Goal: Task Accomplishment & Management: Manage account settings

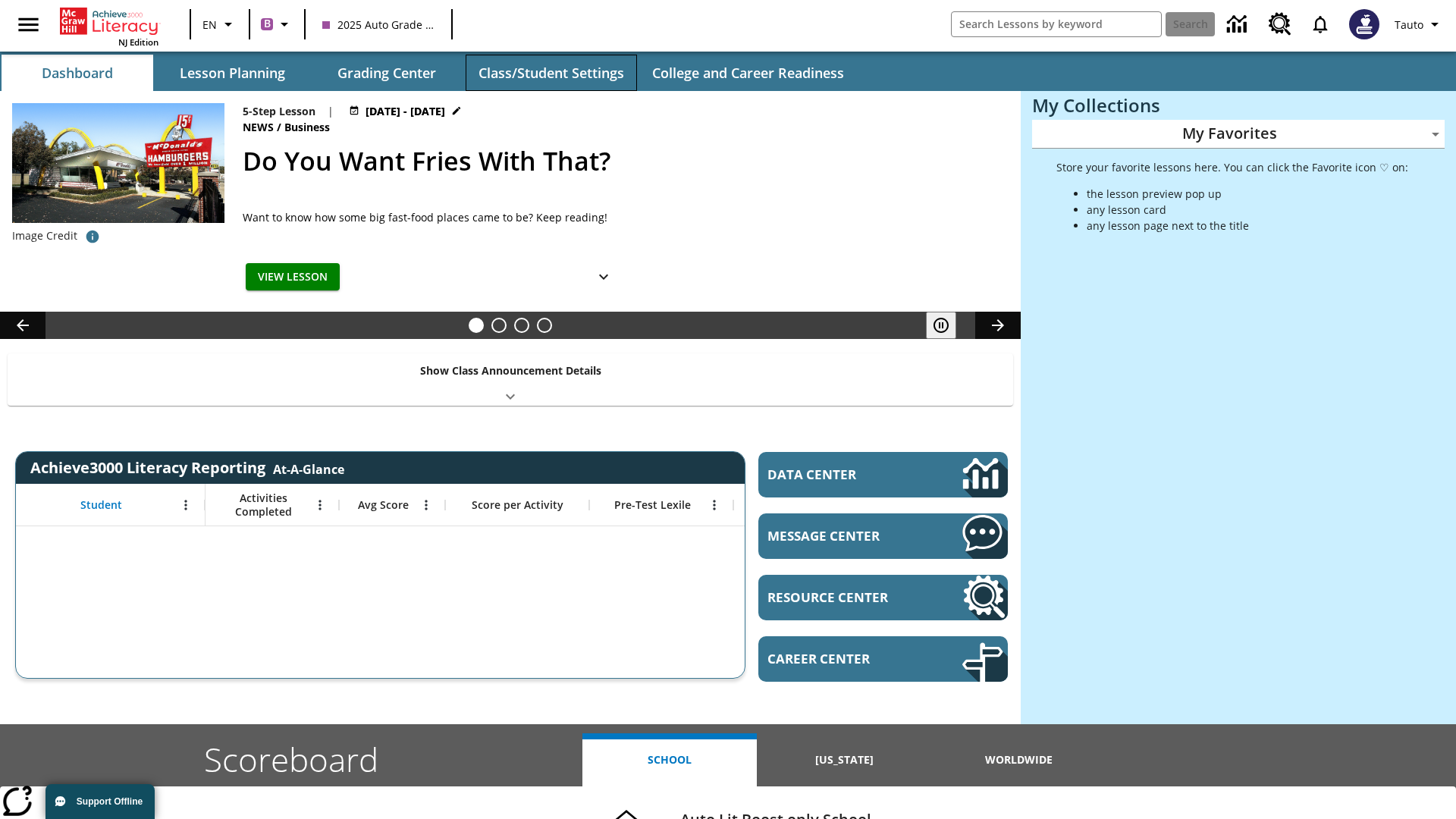
click at [550, 73] on button "Class/Student Settings" at bounding box center [551, 72] width 171 height 36
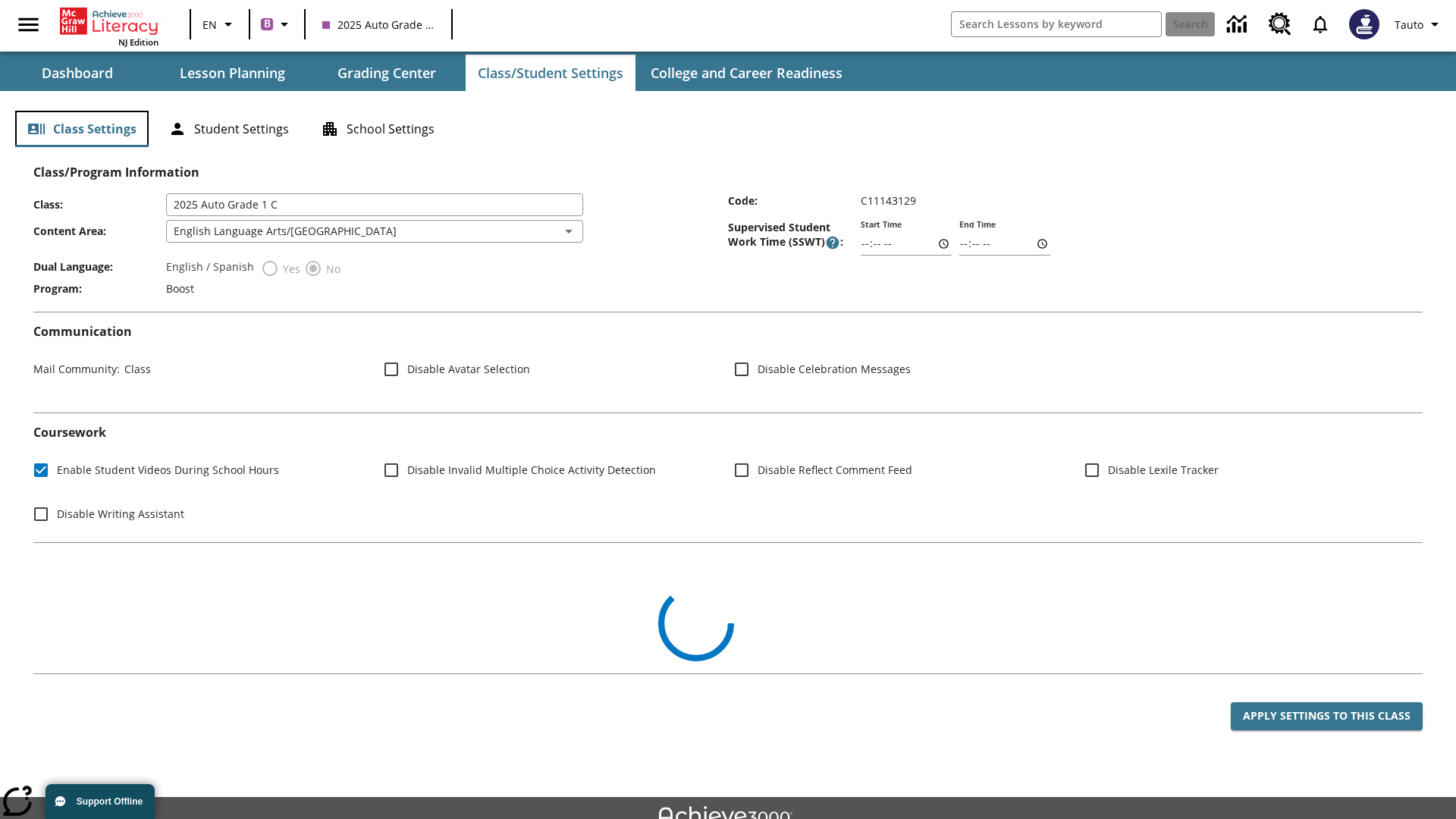
click at [82, 129] on button "Class Settings" at bounding box center [82, 128] width 134 height 36
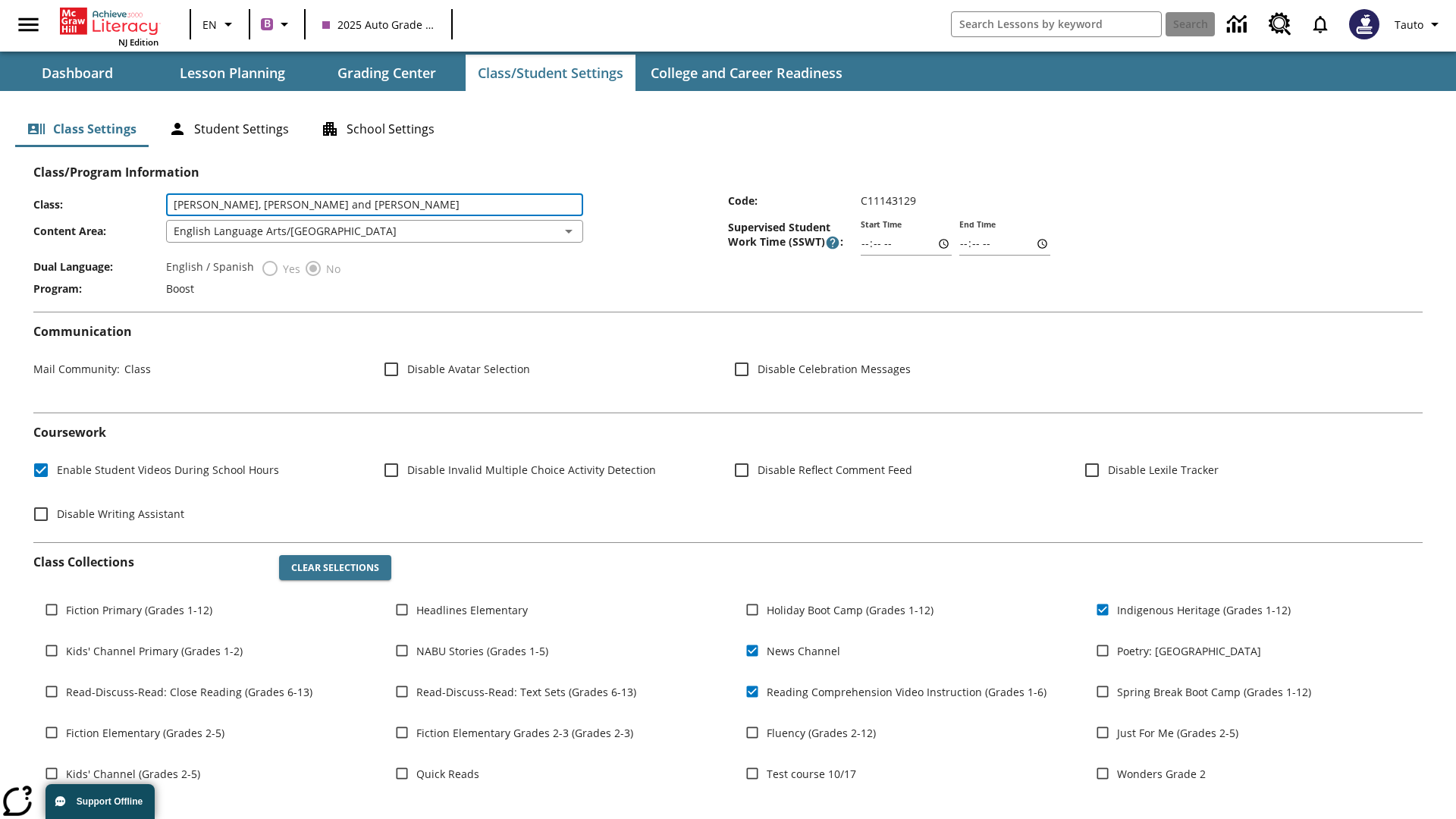
type input "[PERSON_NAME], [PERSON_NAME] and [PERSON_NAME]"
type input "06:00"
type input "06:01"
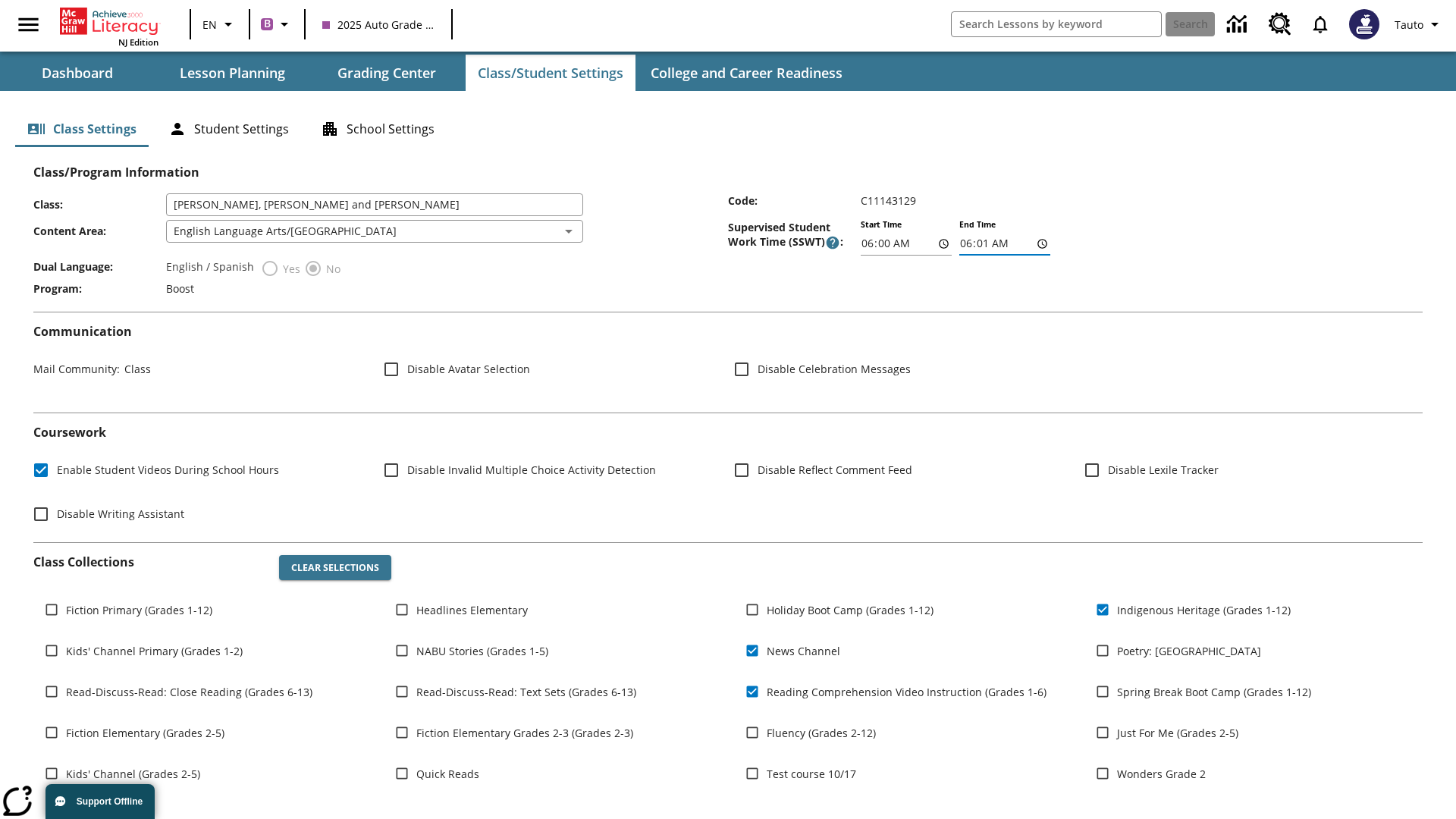
scroll to position [222, 0]
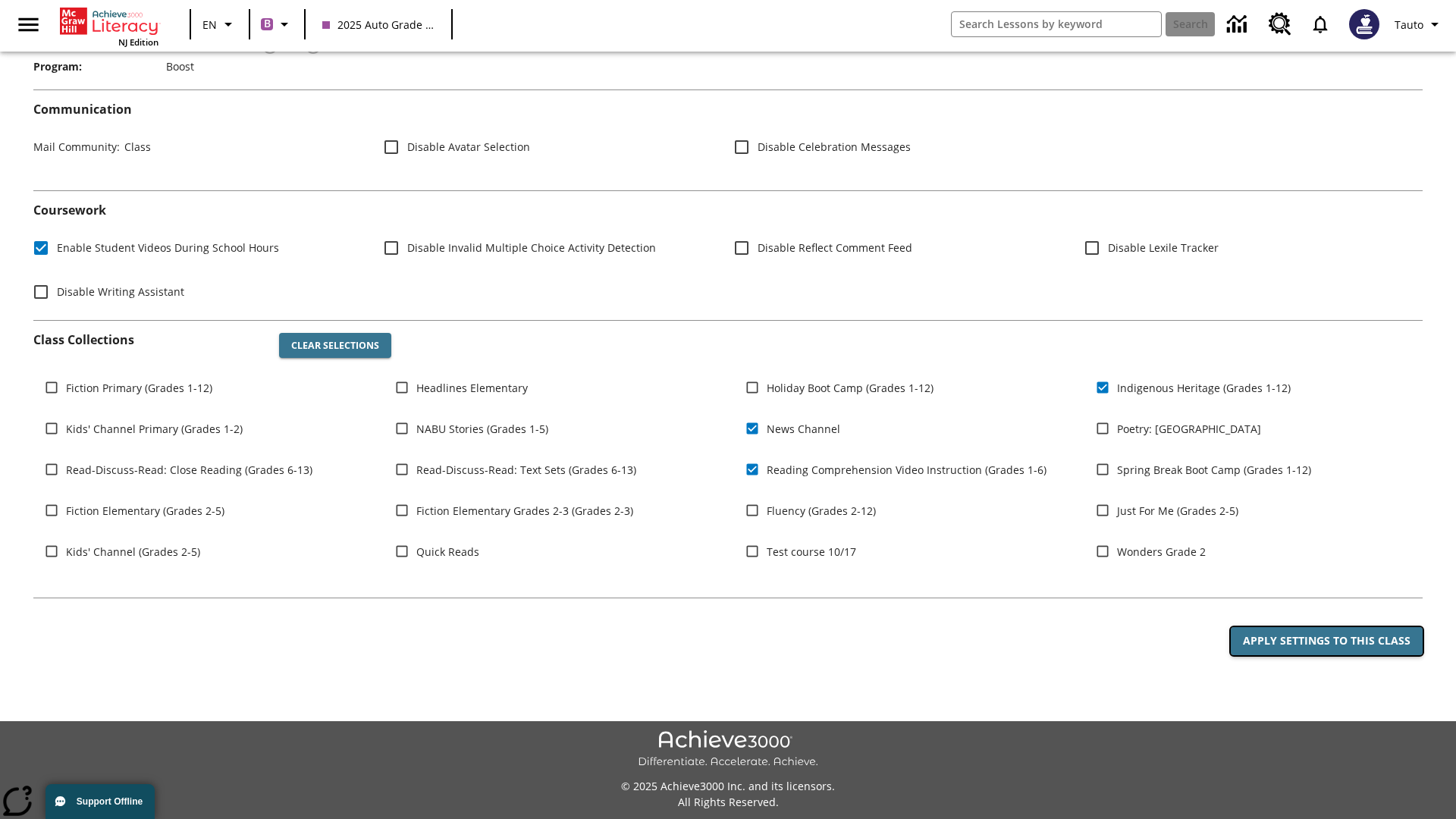
click at [1326, 641] on button "Apply Settings to this Class" at bounding box center [1326, 641] width 192 height 28
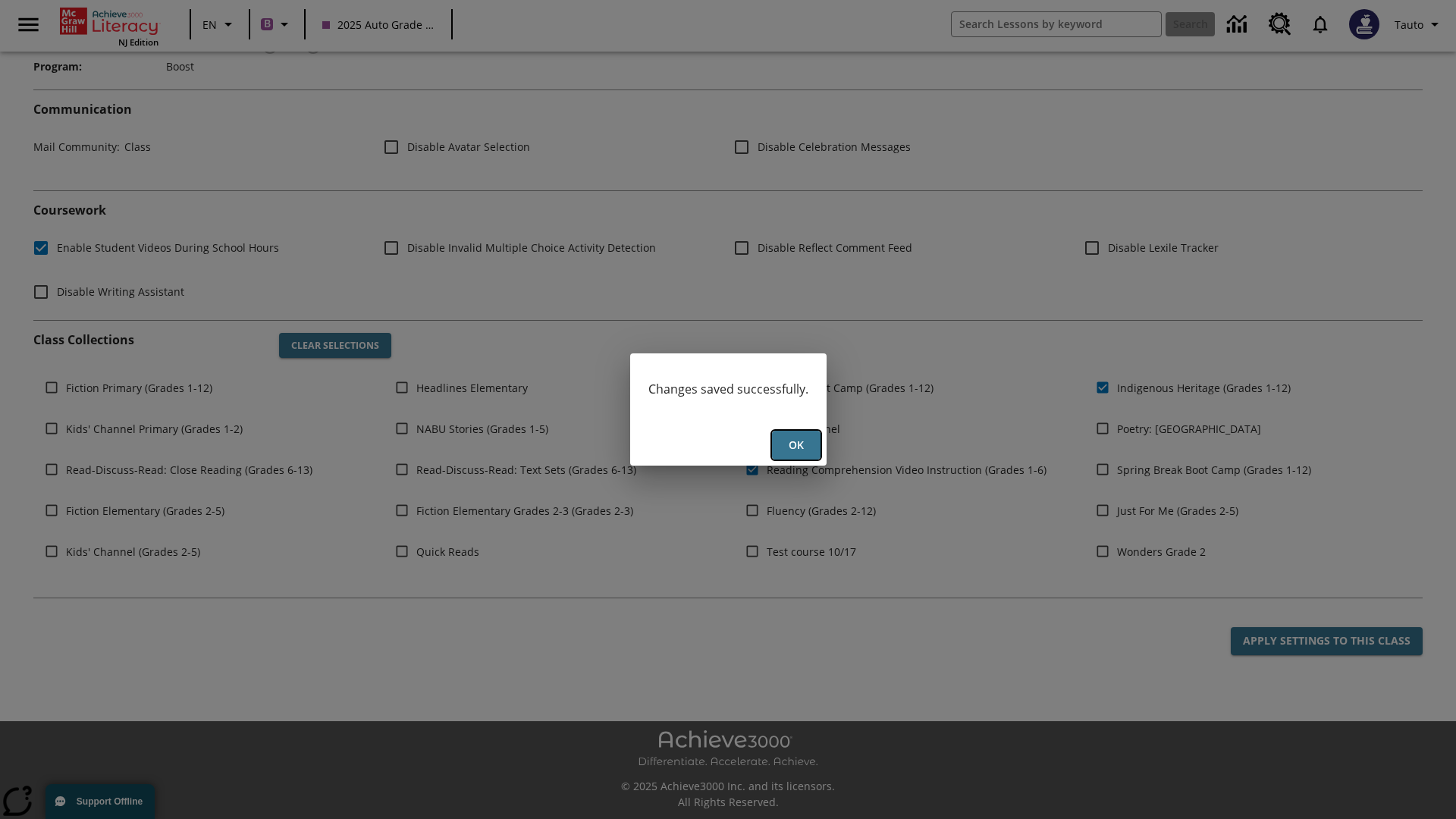
click at [795, 445] on button "Ok" at bounding box center [796, 445] width 49 height 30
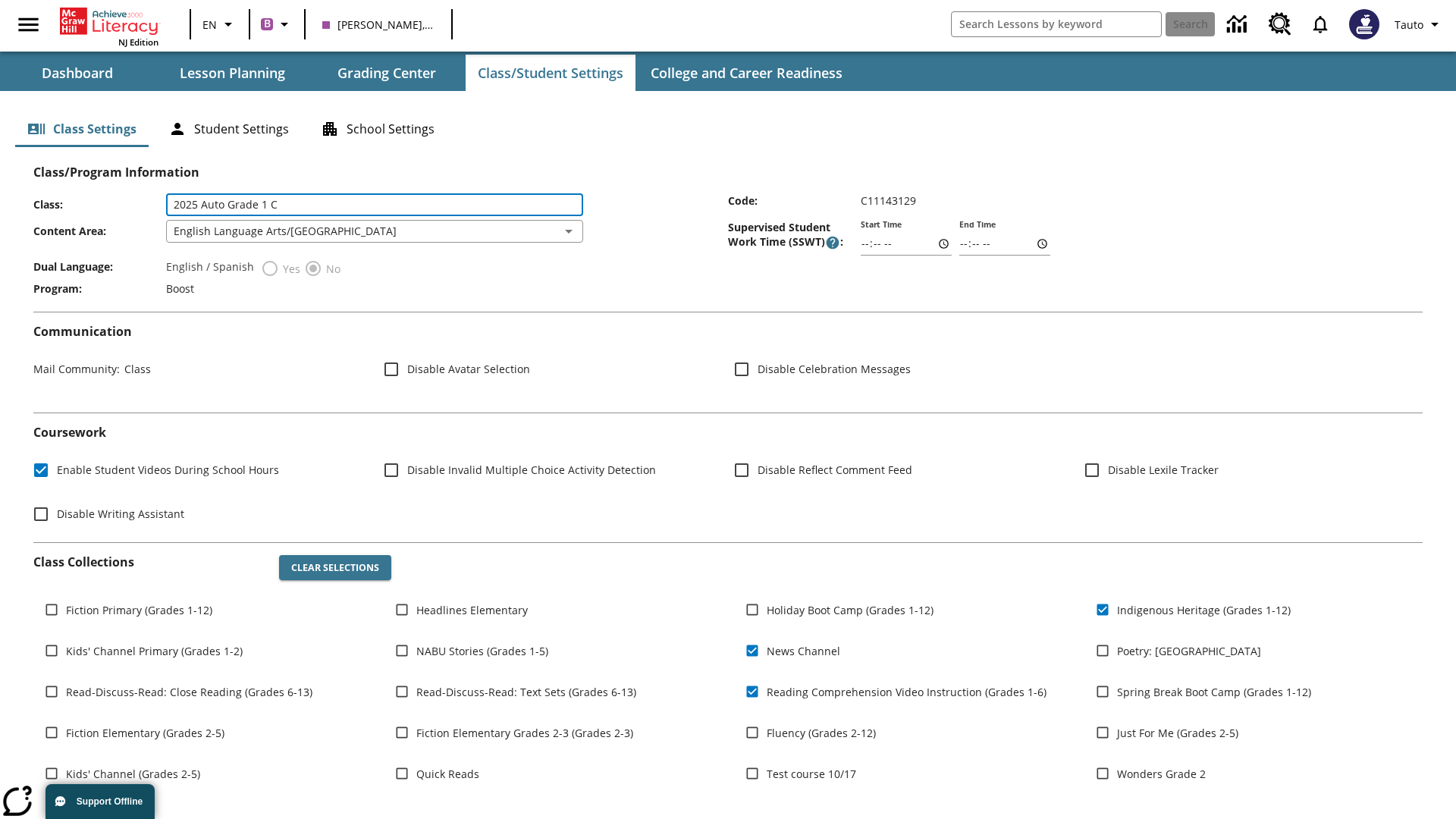
type input "2025 Auto Grade 1 C"
type input "06:00"
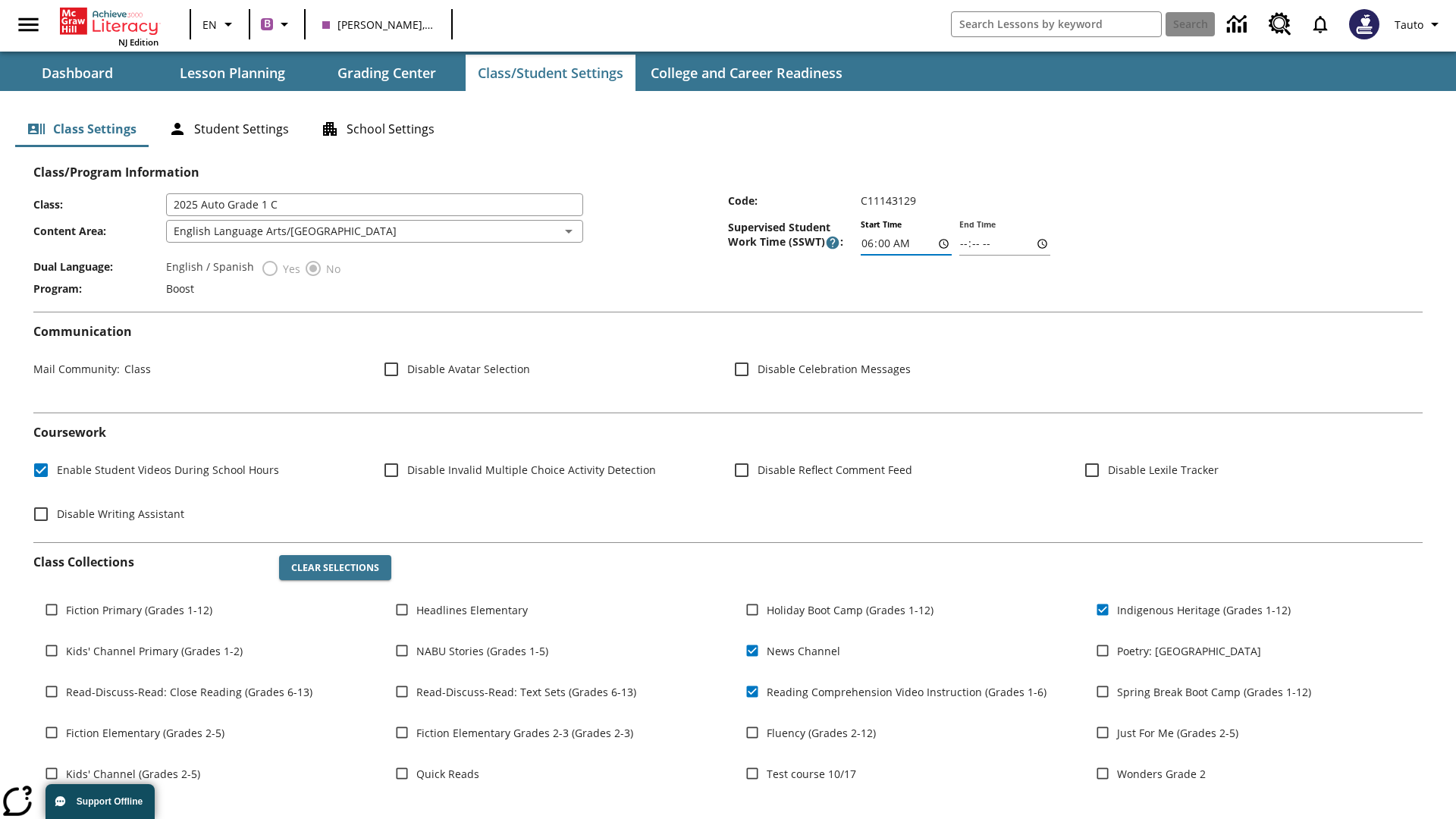
type input "06:01"
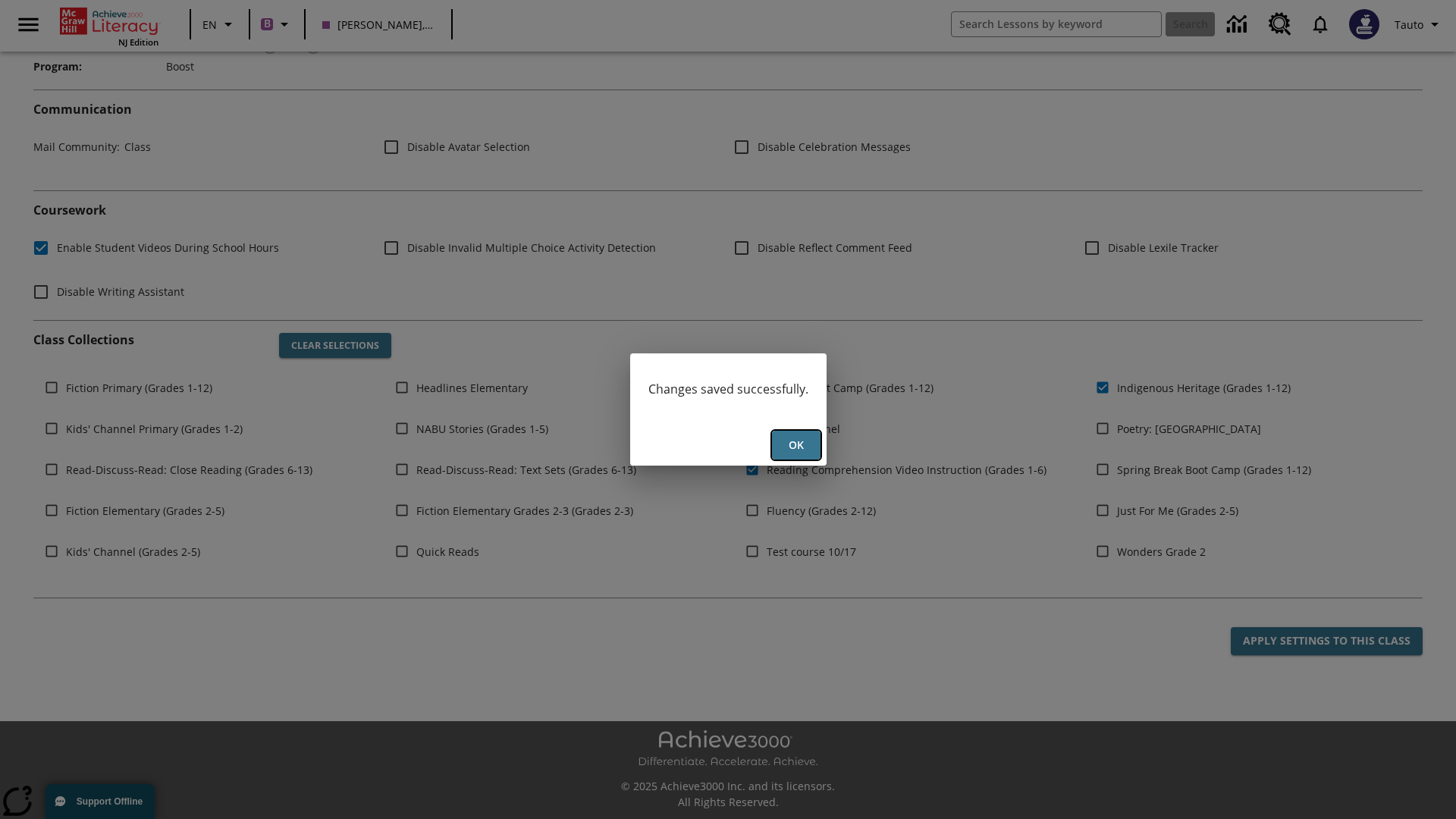
click at [795, 445] on button "Ok" at bounding box center [796, 445] width 49 height 30
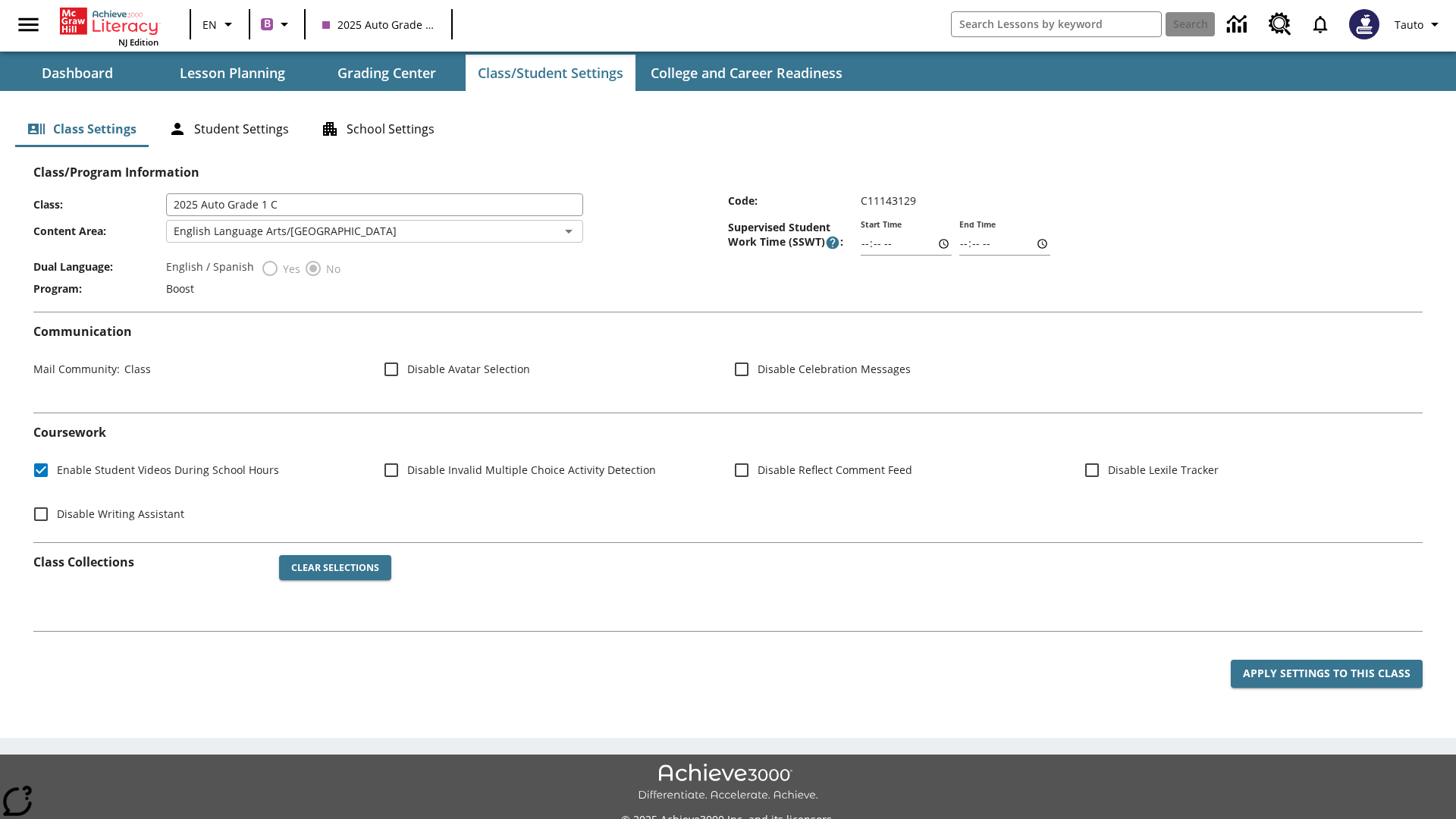
click at [374, 231] on body "Skip to main content NJ Edition EN B 2025 Auto Grade 1 C Search Tauto Dashboard…" at bounding box center [728, 425] width 1456 height 852
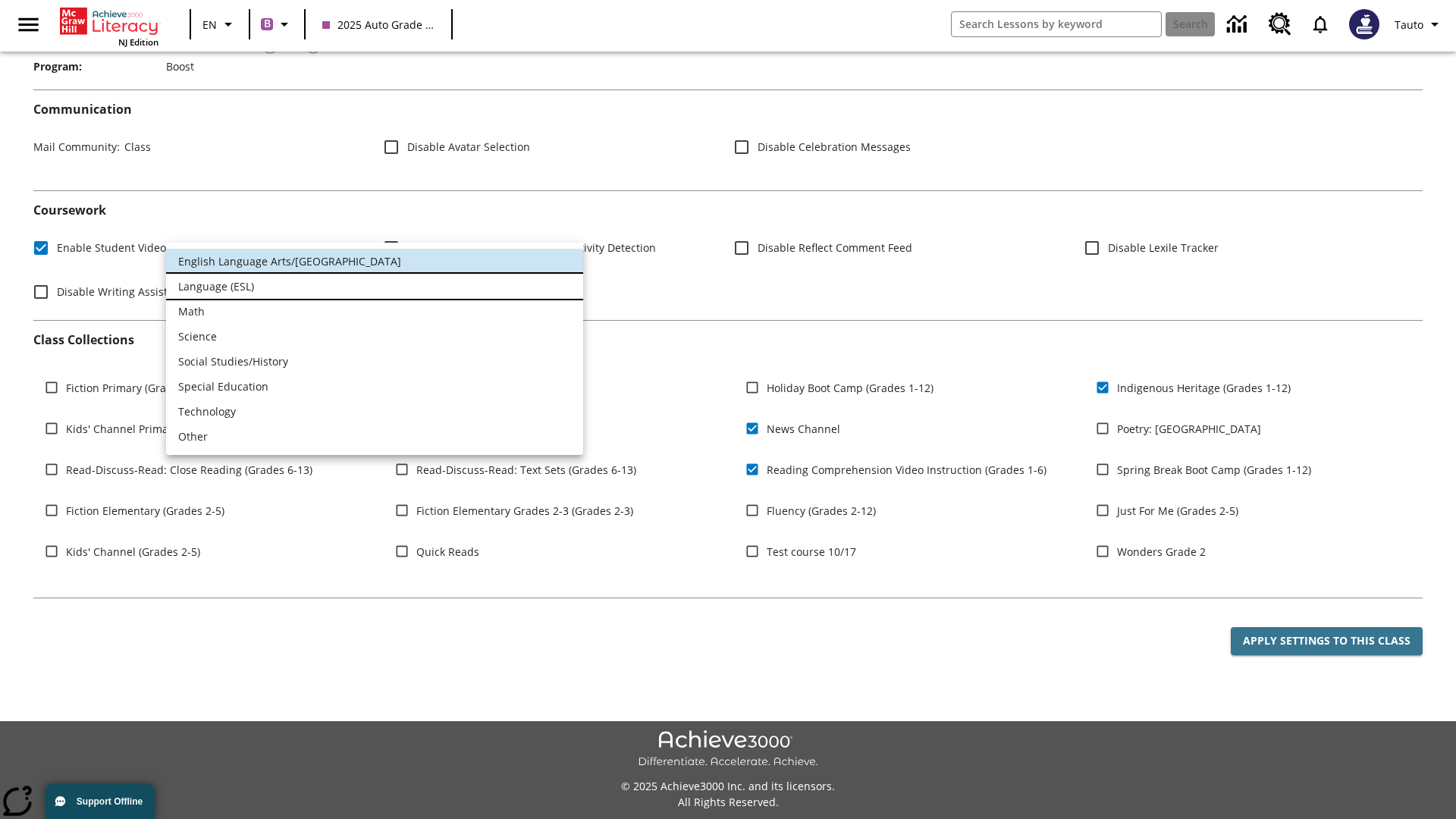
click at [374, 286] on li "Language (ESL)" at bounding box center [374, 286] width 417 height 25
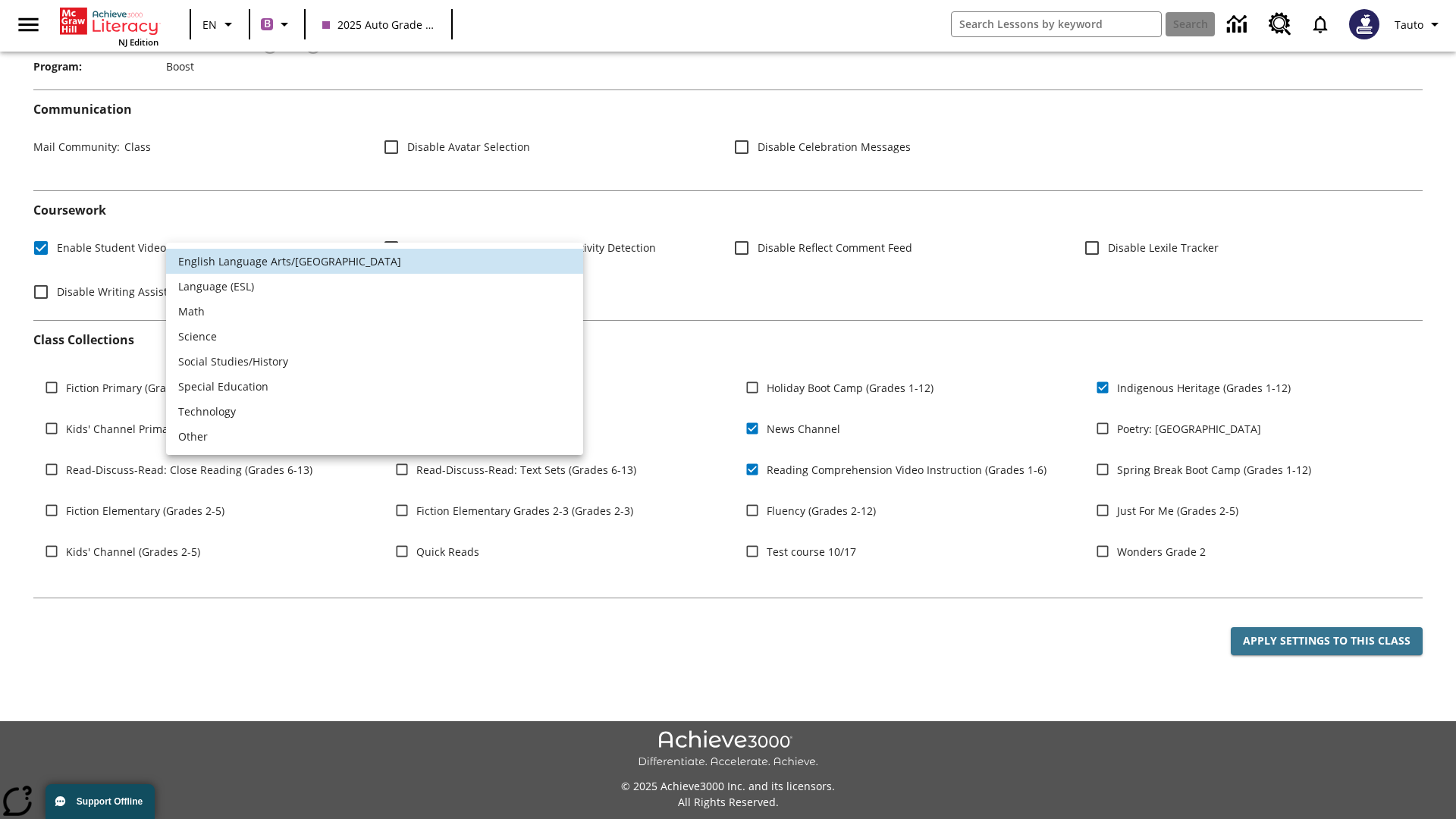
type input "2"
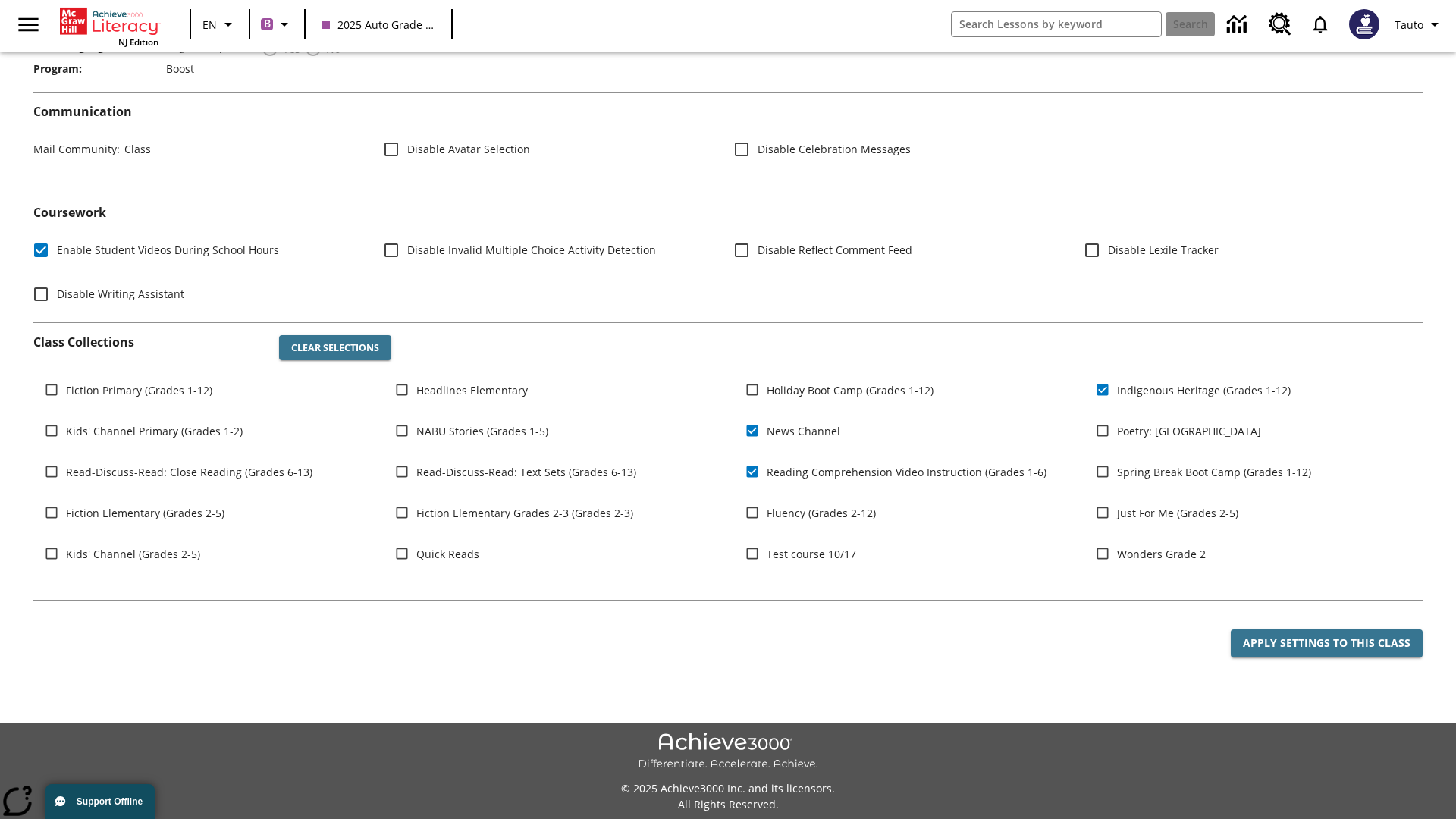
scroll to position [222, 0]
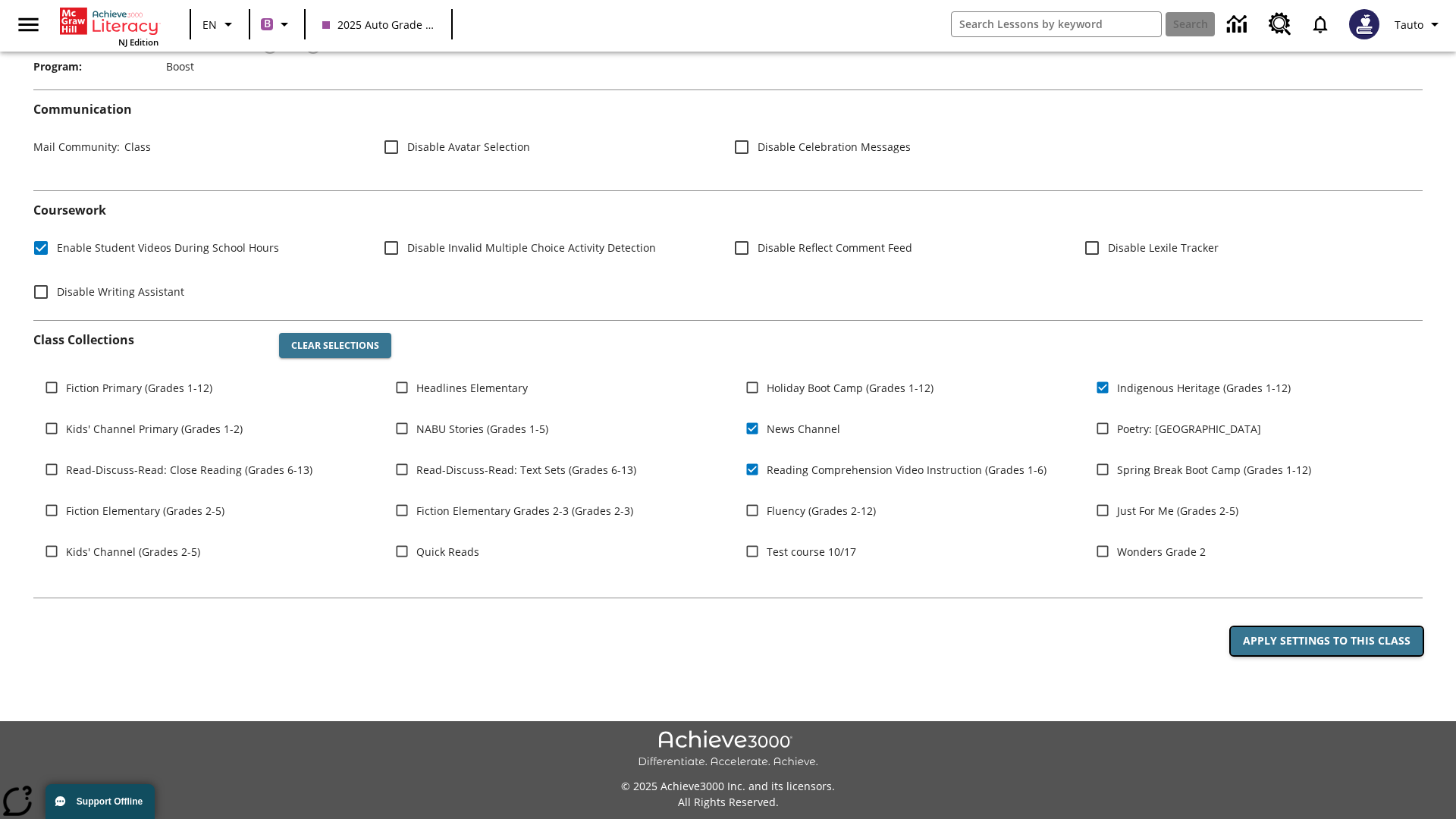
click at [1326, 641] on button "Apply Settings to this Class" at bounding box center [1326, 641] width 192 height 28
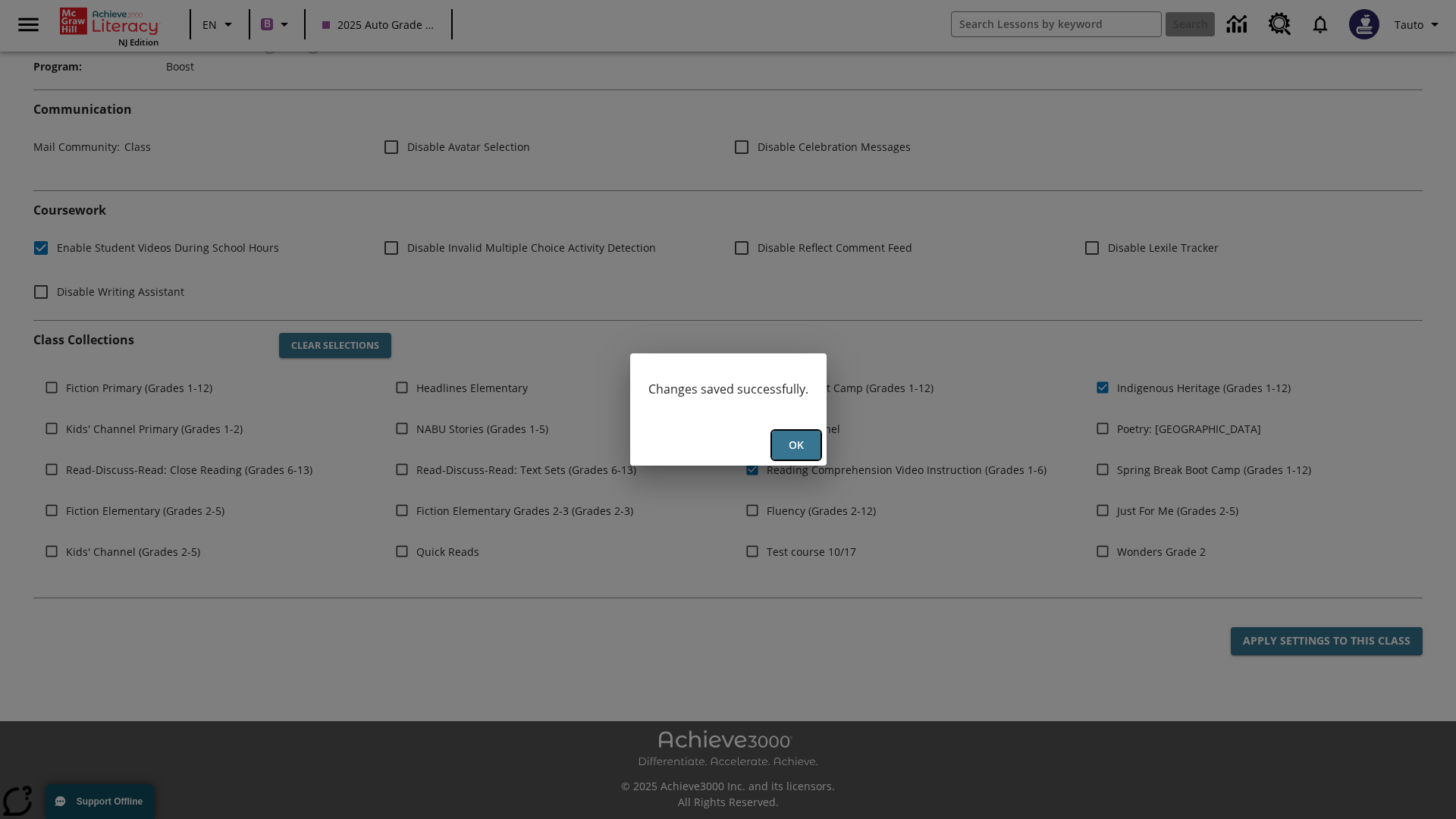
click at [795, 445] on button "Ok" at bounding box center [796, 445] width 49 height 30
